Goal: Transaction & Acquisition: Obtain resource

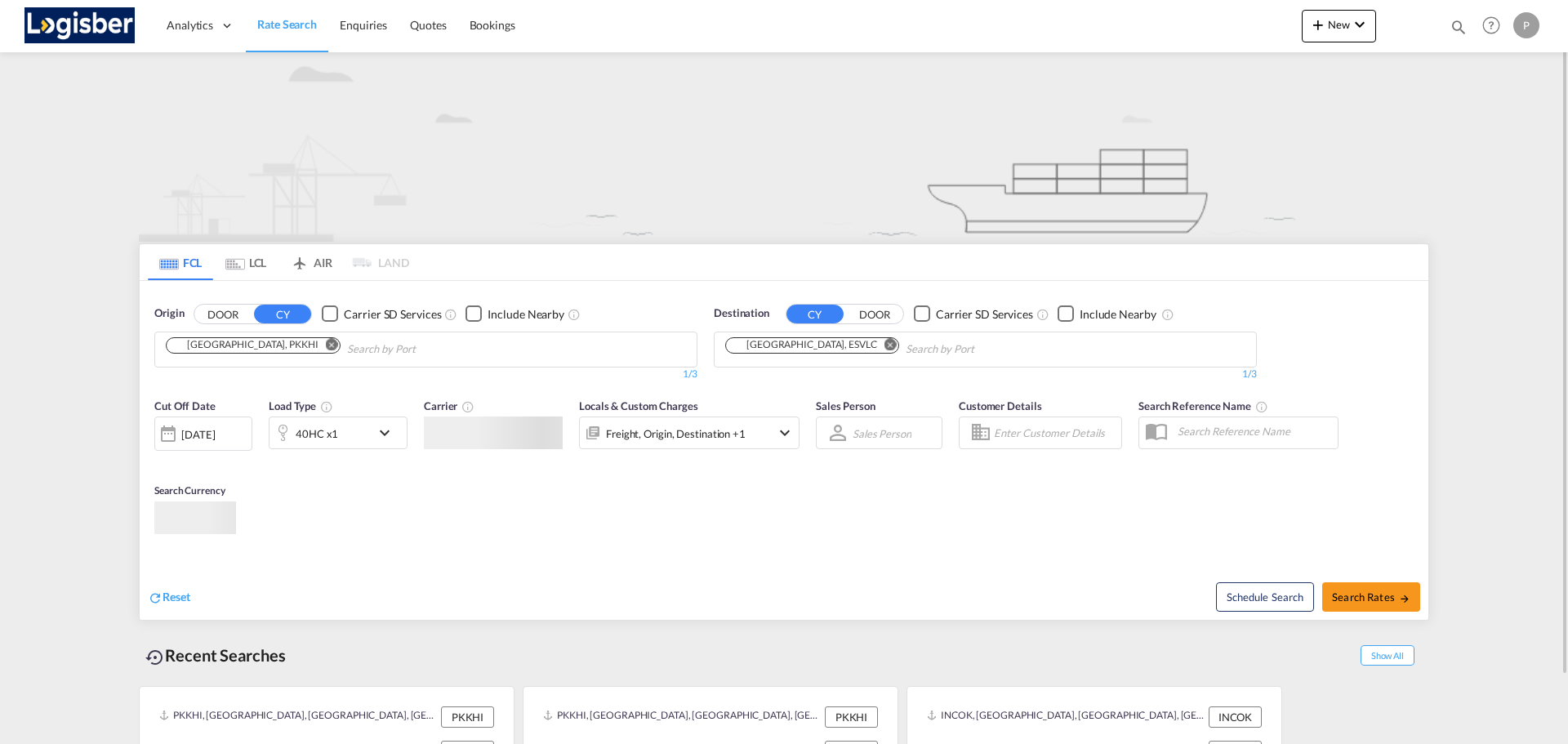
click at [325, 346] on md-icon "Remove" at bounding box center [331, 344] width 12 height 12
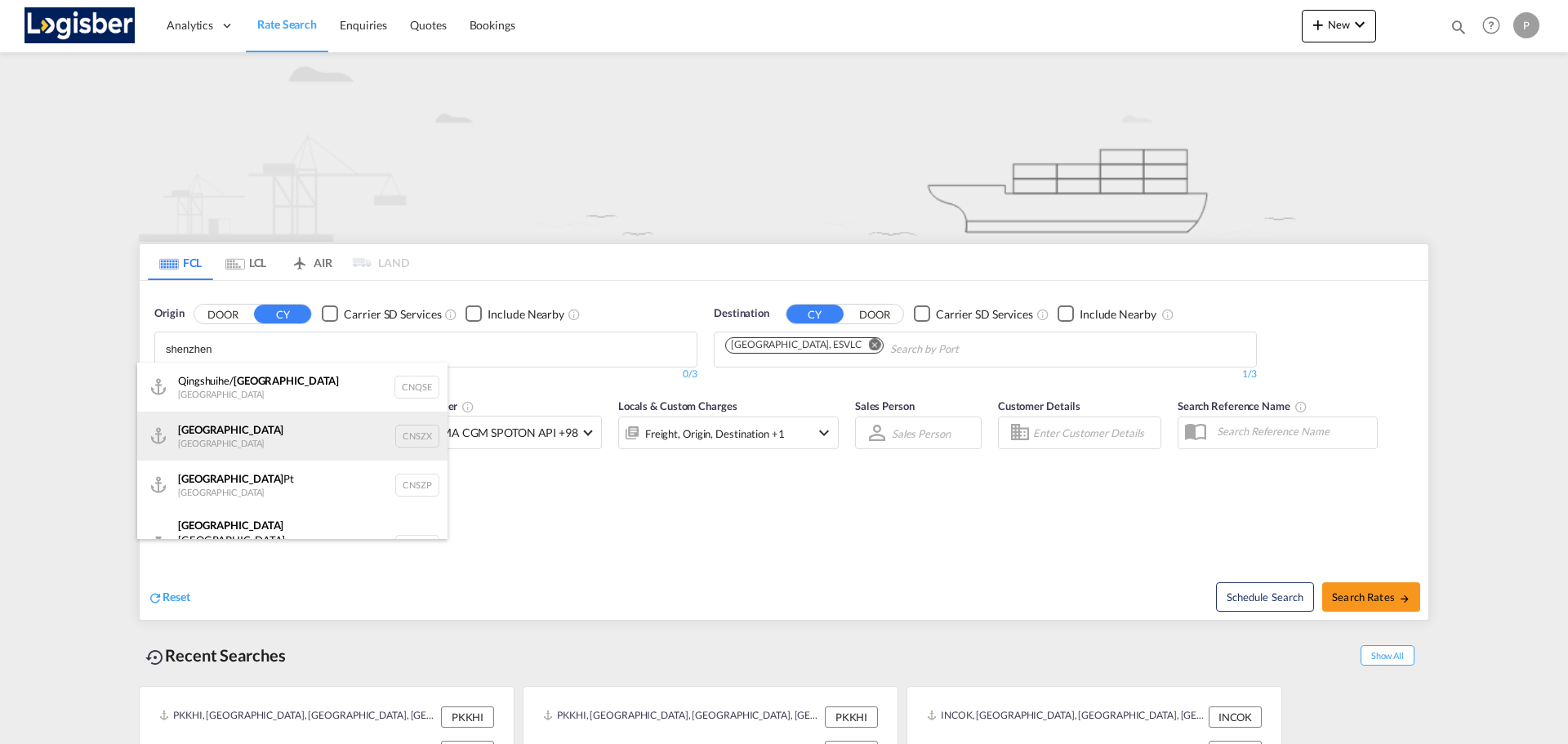
type input "shenzhen"
click at [297, 379] on div "Shenzhen [GEOGRAPHIC_DATA] CNSZX" at bounding box center [292, 436] width 310 height 49
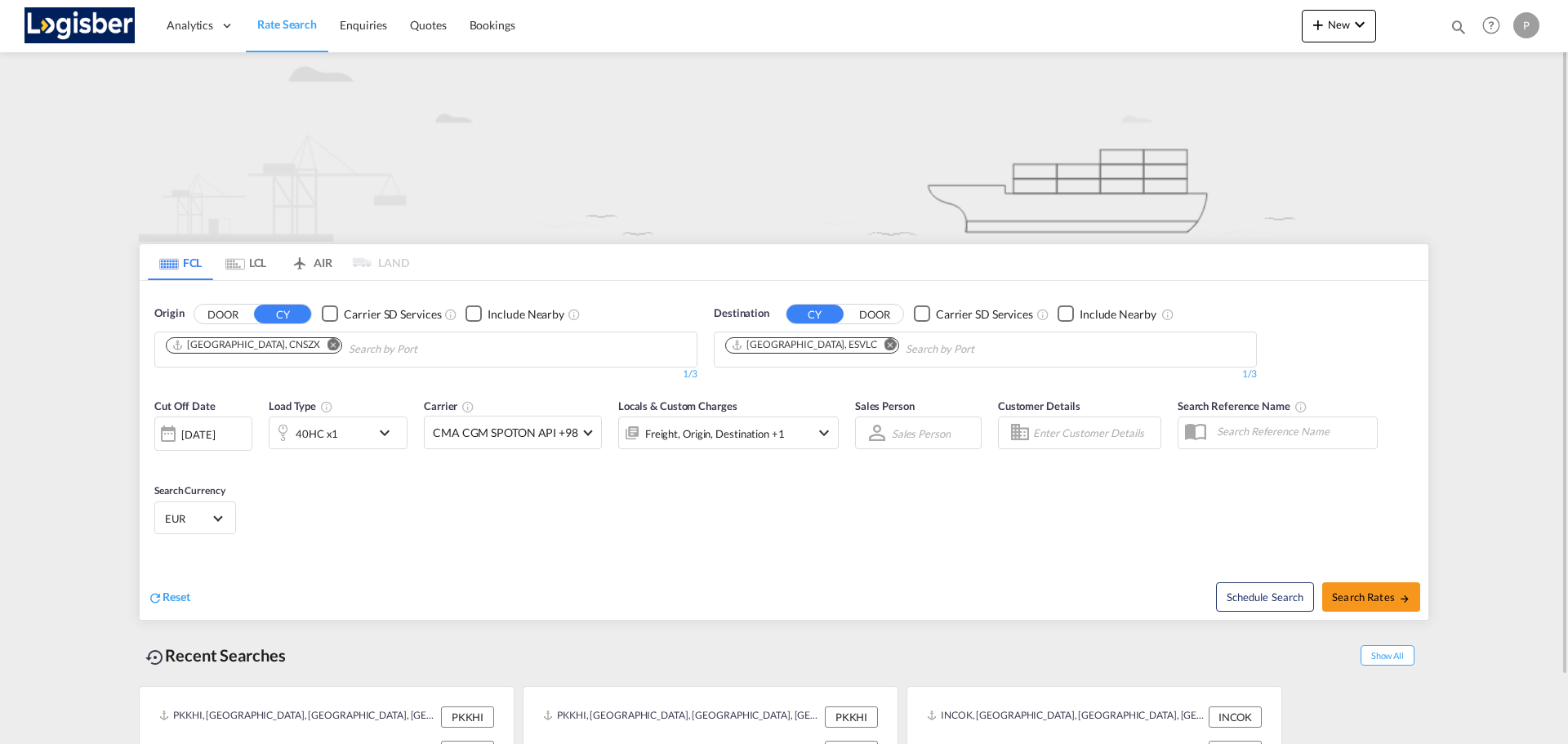
click at [368, 379] on div "40HC x1" at bounding box center [320, 433] width 102 height 32
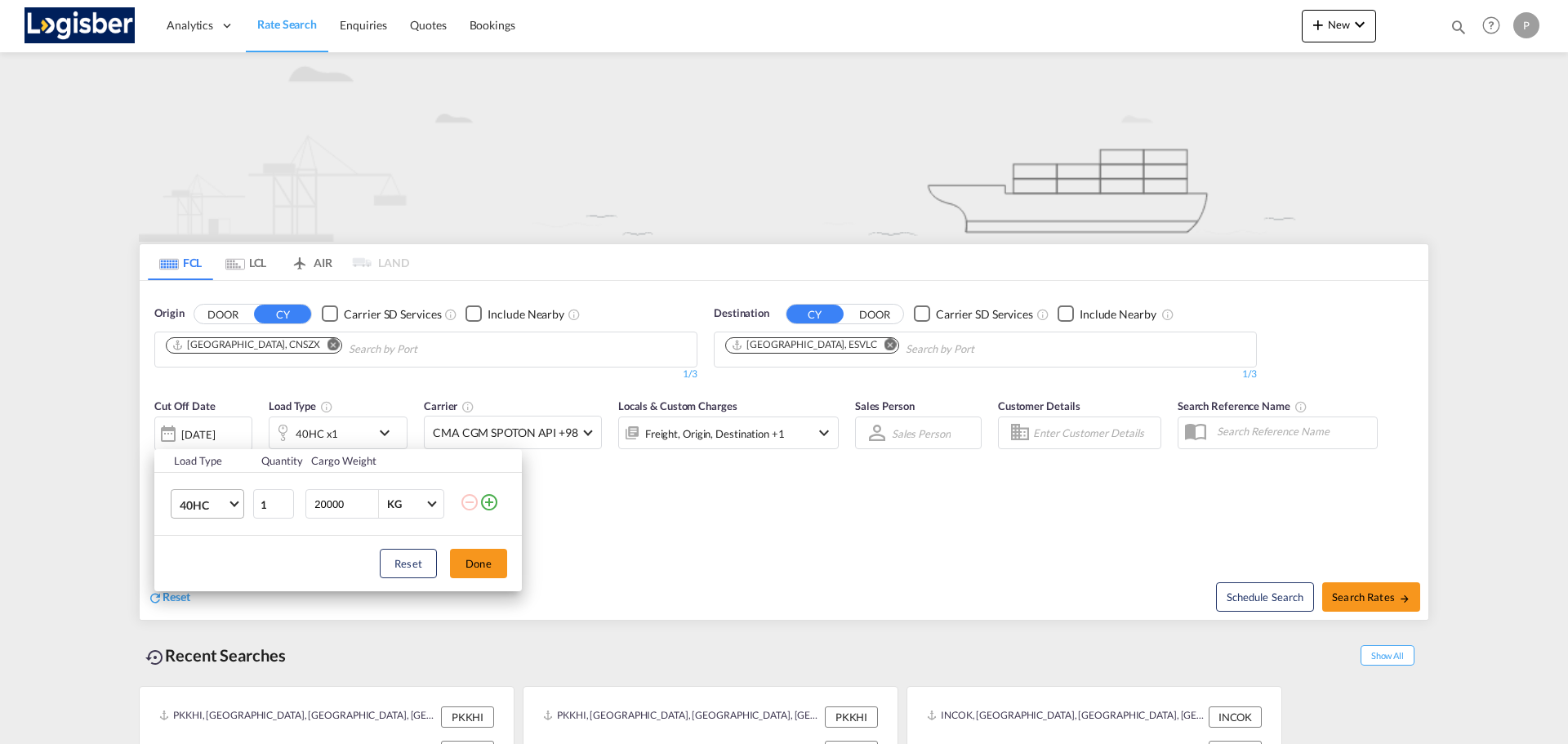
click at [210, 379] on span "40HC" at bounding box center [202, 505] width 47 height 16
click at [207, 379] on div "20GP" at bounding box center [193, 426] width 28 height 16
click at [488, 379] on button "Done" at bounding box center [478, 563] width 57 height 29
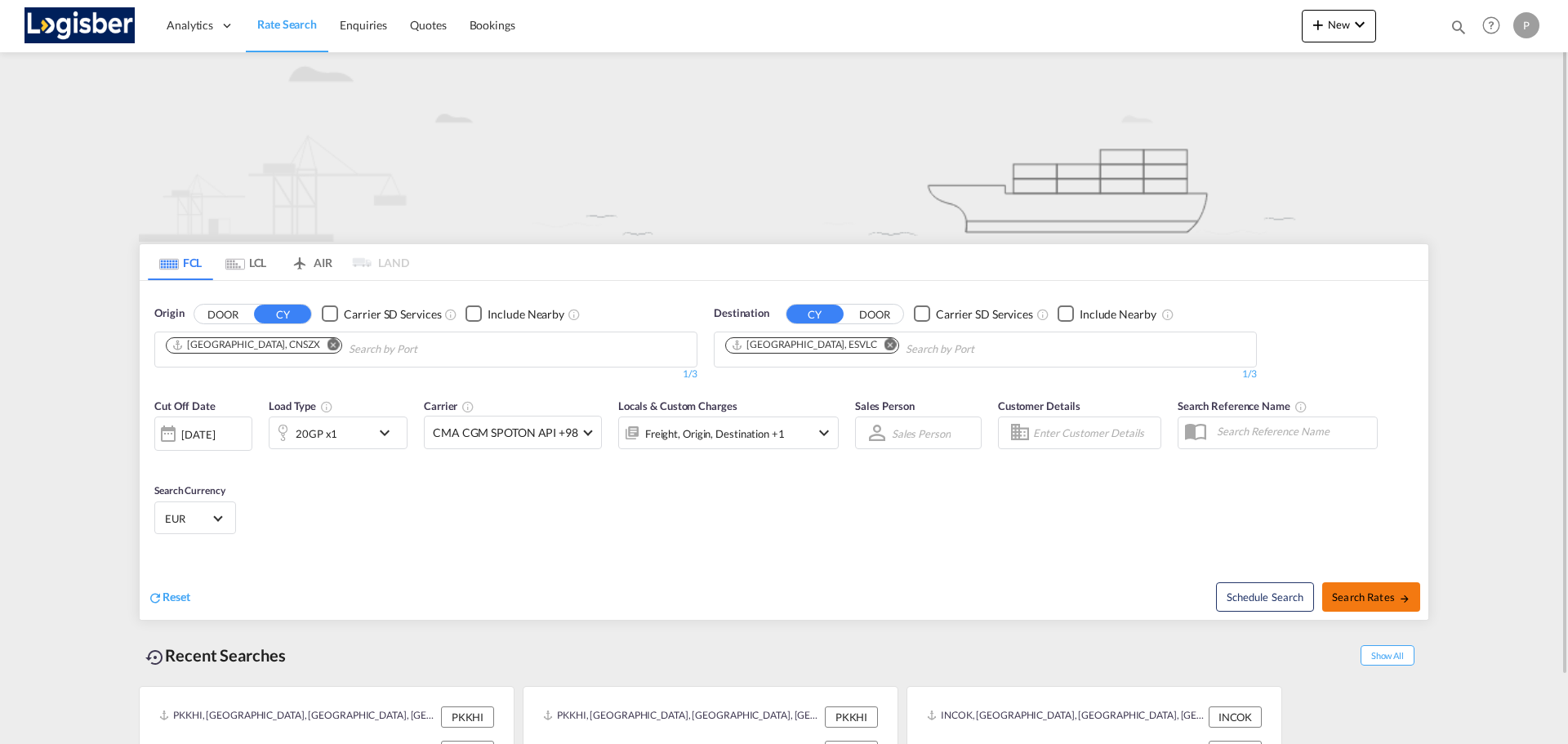
click at [545, 379] on span "Search Rates" at bounding box center [1371, 596] width 79 height 13
type input "CNSZX to ESVLC / [DATE]"
